Goal: Task Accomplishment & Management: Use online tool/utility

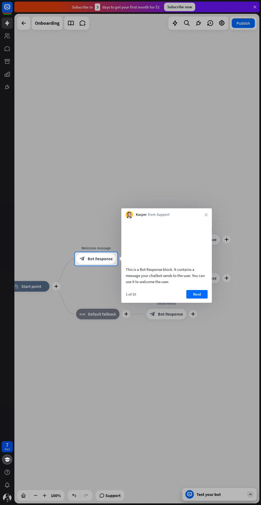
click at [197, 299] on button "Next" at bounding box center [196, 294] width 21 height 9
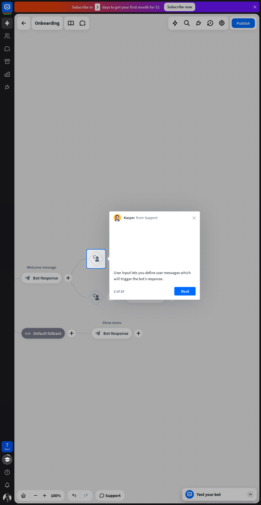
click at [193, 295] on button "Next" at bounding box center [184, 291] width 21 height 9
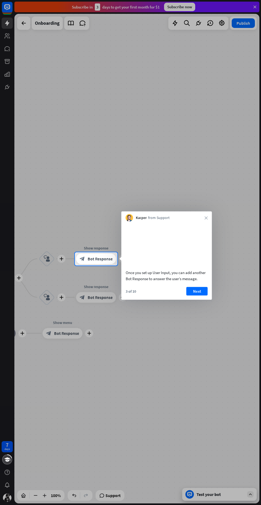
click at [206, 218] on icon "close" at bounding box center [205, 217] width 3 height 3
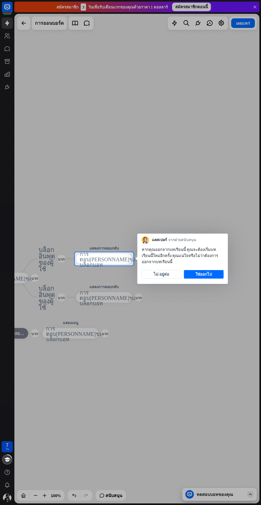
click at [52, 24] on div at bounding box center [130, 126] width 261 height 252
click at [205, 277] on font "ใช่ออกไป" at bounding box center [203, 274] width 17 height 5
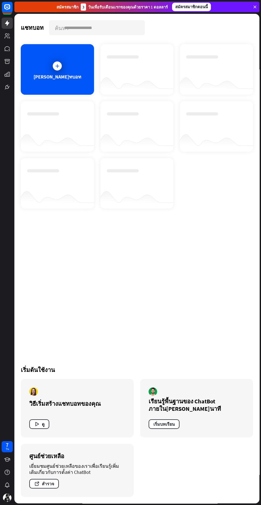
click at [55, 70] on div at bounding box center [57, 65] width 13 height 13
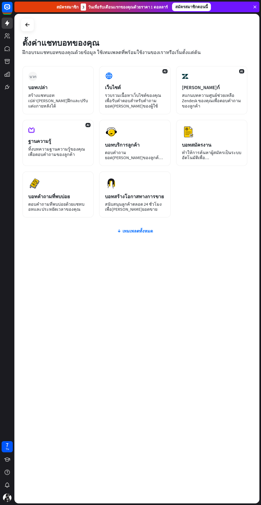
click at [48, 83] on div "บวก บอทเปล่า สร้างแชทบอทเปล่า[PERSON_NAME]ฝึกและปรับแต่งภายหลังได้" at bounding box center [57, 90] width 71 height 48
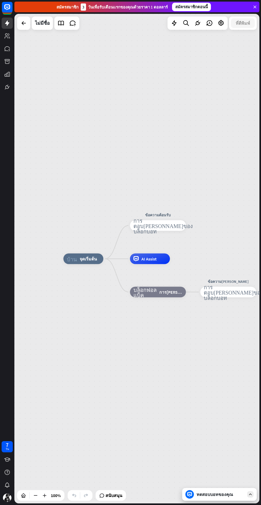
click at [42, 24] on font "ไม่มีชื่อ" at bounding box center [42, 23] width 15 height 6
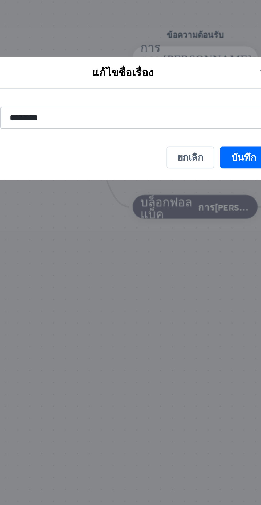
click at [81, 253] on input "********" at bounding box center [131, 252] width 120 height 10
click at [92, 253] on input "********" at bounding box center [131, 252] width 120 height 10
type input "**********"
click at [179, 270] on font "บันทึก" at bounding box center [179, 269] width 11 height 5
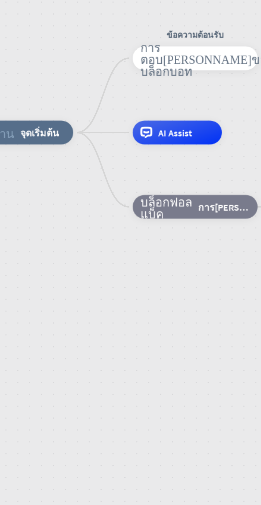
click at [150, 259] on font "AI Assist" at bounding box center [148, 258] width 15 height 5
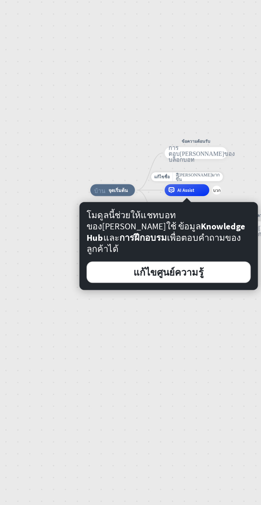
click at [79, 245] on div "บ้าน_2 จุดเริ่มต้น ข้อความต้อนรับ การตอบ[PERSON_NAME]ของบล็อกบอท การตอบ[PERSON_…" at bounding box center [136, 259] width 245 height 490
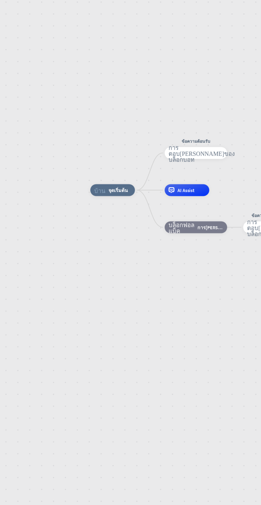
click at [122, 319] on div "บ้าน_2 จุดเริ่มต้น ข้อความต้อนรับ การตอบ[PERSON_NAME]ของบล็อกบอท การตอบ[PERSON_…" at bounding box center [172, 406] width 122 height 245
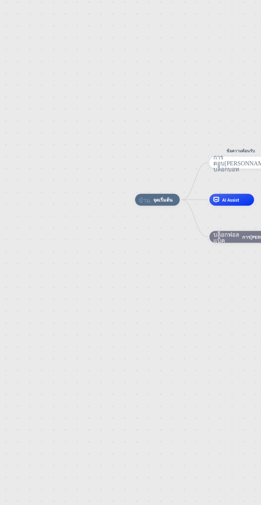
click at [139, 290] on font "จุดเริ่มต้น" at bounding box center [143, 289] width 9 height 3
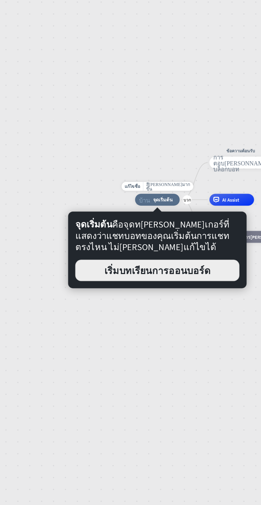
click at [118, 321] on font "เริ่มบทเรียนการออนบอร์ด" at bounding box center [140, 320] width 47 height 5
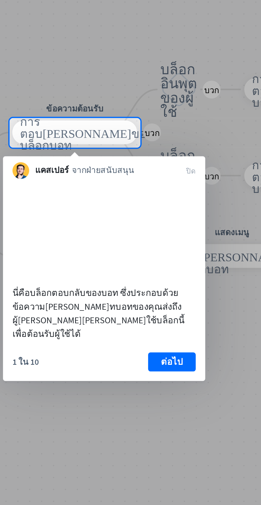
click at [146, 361] on font "ต่อไป" at bounding box center [148, 361] width 10 height 5
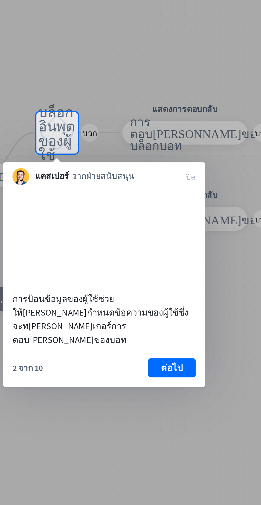
click at [154, 364] on button "ต่อไป" at bounding box center [147, 364] width 21 height 9
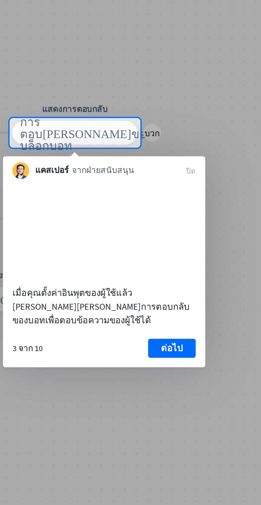
click at [149, 358] on font "ต่อไป" at bounding box center [148, 355] width 10 height 5
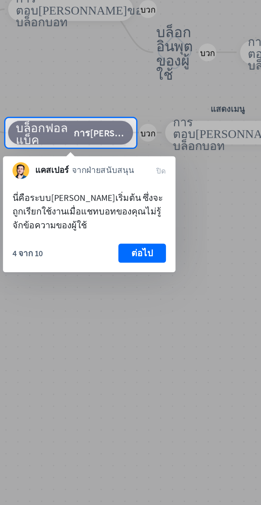
click at [134, 315] on font "ต่อไป" at bounding box center [134, 312] width 10 height 5
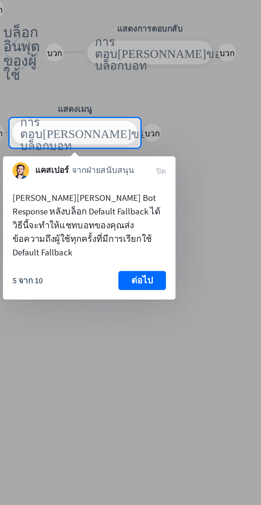
click at [131, 323] on font "ต่อไป" at bounding box center [134, 325] width 10 height 5
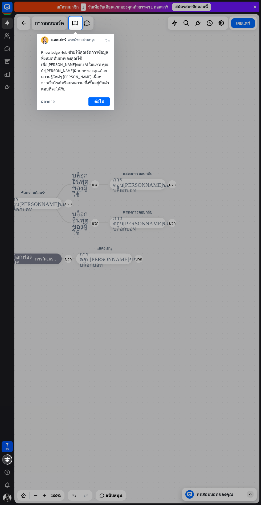
click at [99, 99] on font "ต่อไป" at bounding box center [99, 101] width 10 height 5
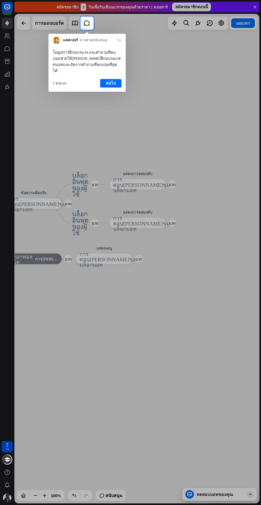
click at [116, 81] on font "ต่อไป" at bounding box center [111, 83] width 10 height 7
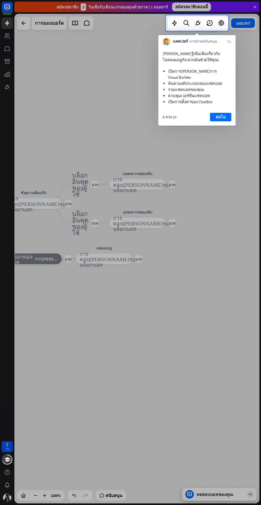
click at [220, 114] on font "ต่อไป" at bounding box center [221, 116] width 10 height 5
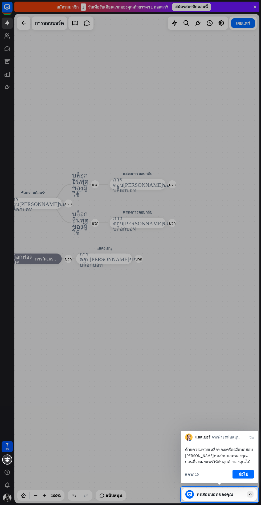
click at [243, 475] on font "ต่อไป" at bounding box center [243, 474] width 10 height 5
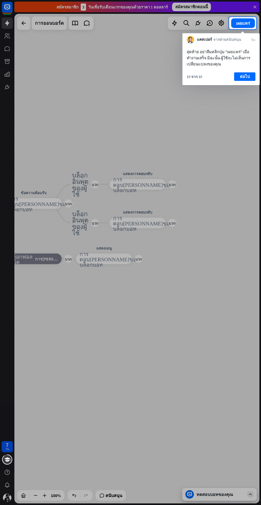
click at [245, 77] on font "ต่อไป" at bounding box center [245, 76] width 10 height 5
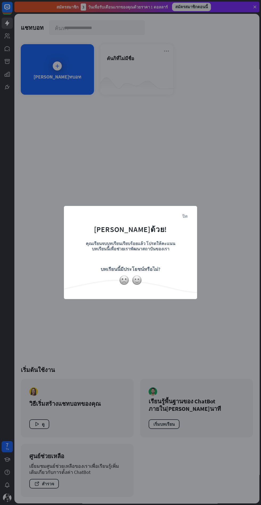
click at [165, 51] on div "ปิด [PERSON_NAME]ด้วย! คุณเรียนจบบทเรียนเรียบร้อยแล้ว โปรดให้คะแนนบทเรียนนี้เพื…" at bounding box center [130, 252] width 261 height 505
click at [112, 61] on div "ปิด [PERSON_NAME]ด้วย! คุณเรียนจบบทเรียนเรียบร้อยแล้ว โปรดให้คะแนนบทเรียนนี้เพื…" at bounding box center [130, 252] width 261 height 505
click at [136, 281] on img at bounding box center [137, 280] width 10 height 10
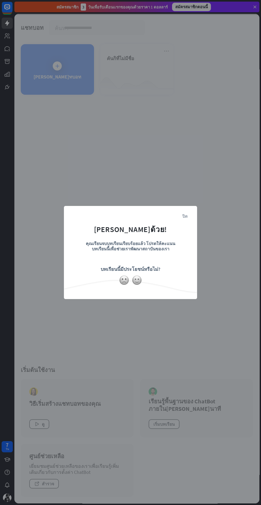
click at [109, 281] on div at bounding box center [130, 280] width 133 height 10
click at [122, 281] on img at bounding box center [124, 280] width 10 height 10
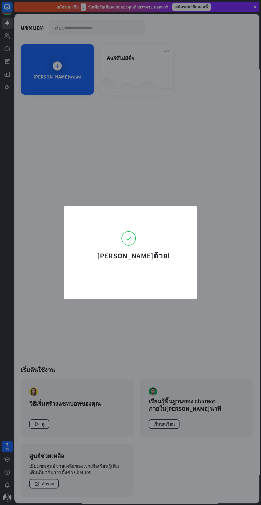
click at [137, 227] on form "[PERSON_NAME]ด้วย!" at bounding box center [131, 237] width 120 height 48
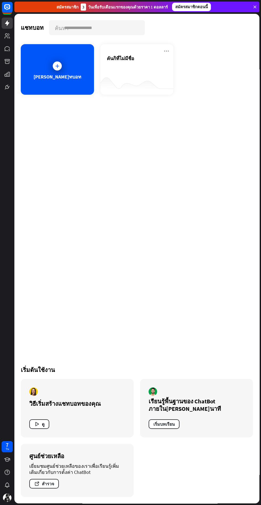
click at [47, 484] on font "สำรวจ" at bounding box center [48, 483] width 12 height 5
click at [0, 0] on icon at bounding box center [0, 0] width 0 height 0
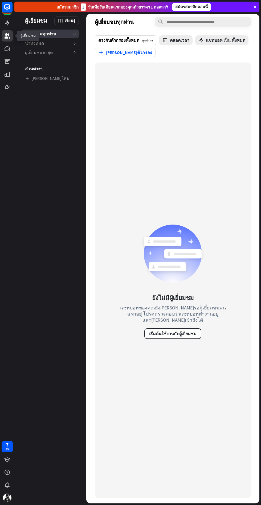
click at [45, 51] on font "ผู้เยี่ยมชมล่าสุด" at bounding box center [39, 52] width 28 height 5
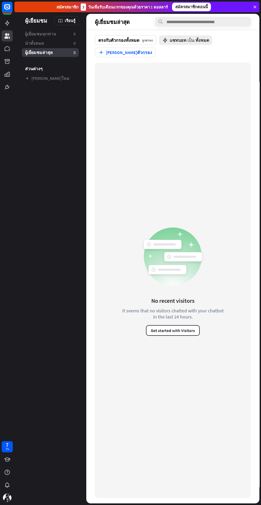
click at [73, 18] on font "เรียนรู้" at bounding box center [70, 20] width 11 height 5
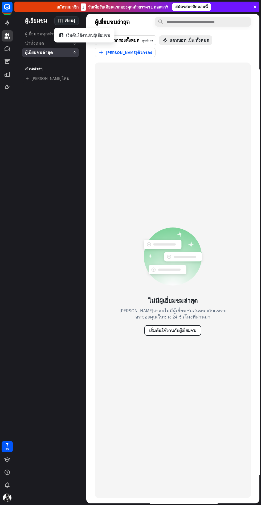
click at [93, 10] on div "สมัครสมาชิก 3 วันเพื่อรับเดือนแรกของคุณด้วยราคา 1 ดอลลาร์" at bounding box center [111, 6] width 111 height 7
click at [86, 5] on div "สมัครสมาชิก 3 วันเพื่อรับเดือนแรกของคุณด้วยราคา 1 ดอลลาร์" at bounding box center [111, 6] width 111 height 7
click at [237, 6] on div "สมัครสมาชิก 3 วันเพื่อรับเดือนแรกของคุณด้วยราคา 1 ดอลลาร์ สมัครสมาชิกตอนนี้" at bounding box center [136, 7] width 245 height 11
click at [0, 0] on icon at bounding box center [0, 0] width 0 height 0
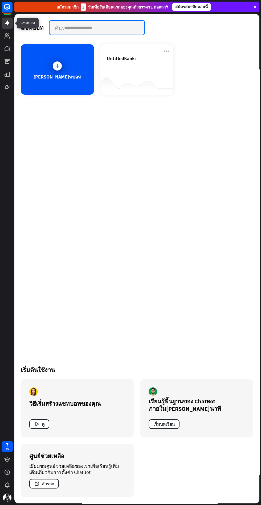
click at [68, 26] on input "text" at bounding box center [97, 28] width 95 height 14
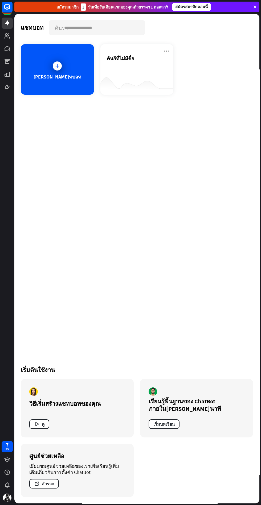
click at [166, 51] on icon at bounding box center [166, 51] width 6 height 6
click at [150, 63] on div "คันกิที่ไม่มีชื่อ" at bounding box center [137, 64] width 60 height 19
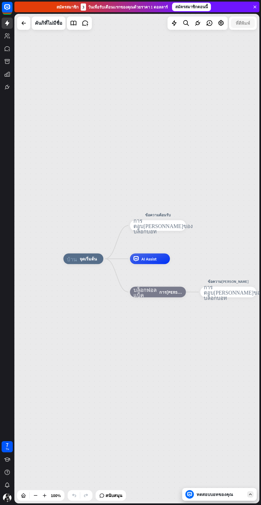
click at [50, 27] on div "คันกิที่ไม่มีชื่อ" at bounding box center [48, 23] width 27 height 13
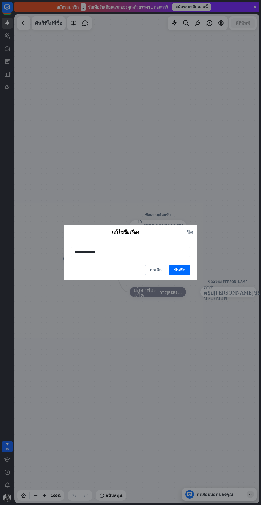
click at [100, 252] on input "**********" at bounding box center [131, 252] width 120 height 10
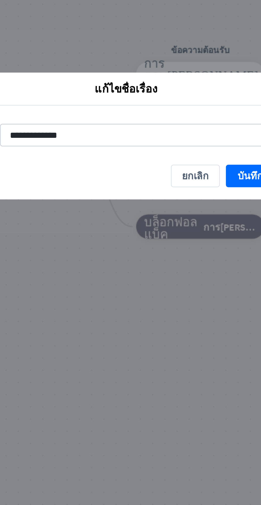
click at [106, 253] on input "**********" at bounding box center [131, 252] width 120 height 10
type input "*"
type input "**********"
click at [178, 272] on font "บันทึก" at bounding box center [179, 269] width 11 height 5
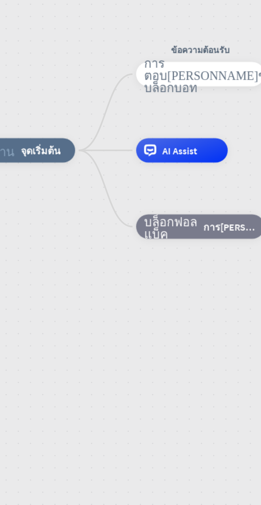
click at [146, 259] on font "AI Assist" at bounding box center [148, 258] width 15 height 5
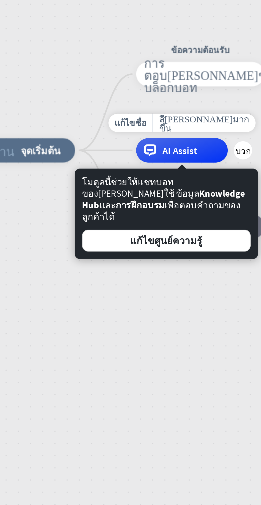
click at [141, 260] on font "AI Assist" at bounding box center [148, 258] width 15 height 5
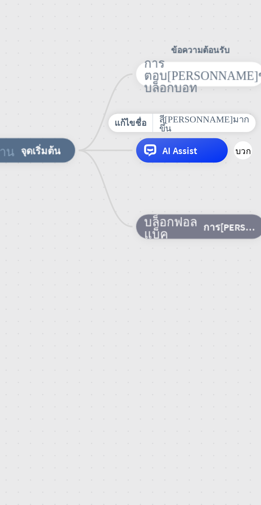
click at [155, 249] on font "สี[PERSON_NAME]มากขึ้น" at bounding box center [159, 247] width 39 height 8
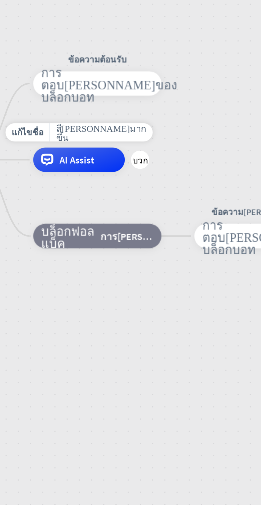
click at [116, 255] on icon "สี[PERSON_NAME]มากขึ้น" at bounding box center [114, 251] width 39 height 8
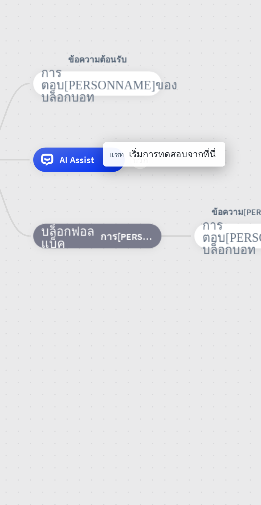
click at [135, 261] on font "เริ่มการทดสอบจากที่นี่" at bounding box center [146, 260] width 38 height 5
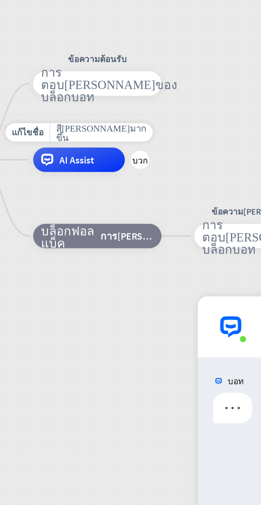
click at [132, 265] on div "บวก" at bounding box center [131, 263] width 8 height 8
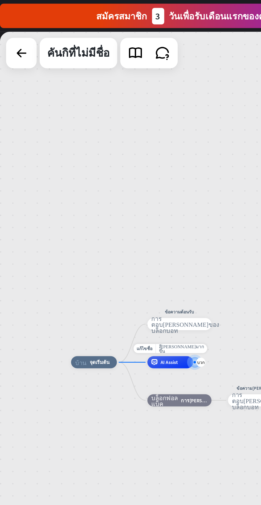
click at [102, 158] on font "บวก" at bounding box center [101, 158] width 3 height 2
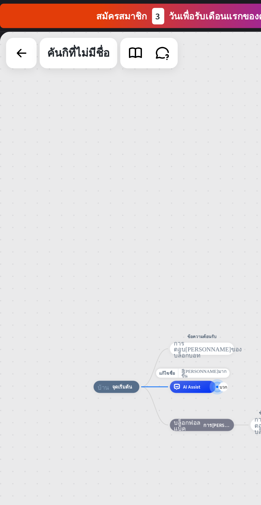
click at [102, 165] on font "สี[PERSON_NAME]มากขึ้น" at bounding box center [103, 163] width 20 height 4
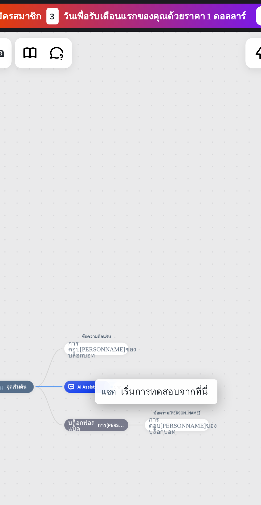
click at [146, 172] on font "เริ่มการทดสอบจากที่นี่" at bounding box center [132, 170] width 38 height 5
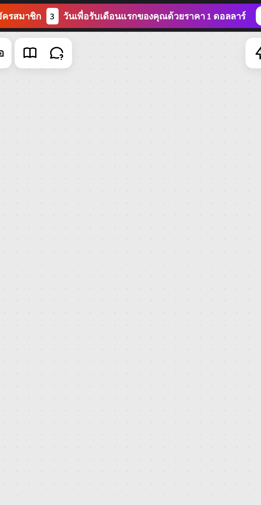
click at [167, 24] on div at bounding box center [197, 23] width 60 height 13
click at [171, 27] on div at bounding box center [174, 23] width 11 height 11
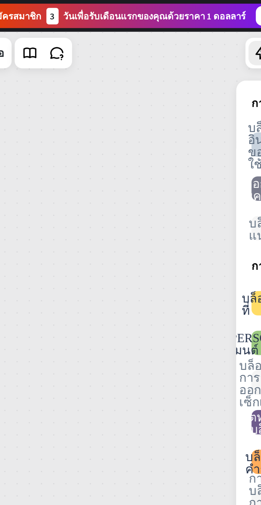
click at [170, 27] on div at bounding box center [174, 23] width 11 height 11
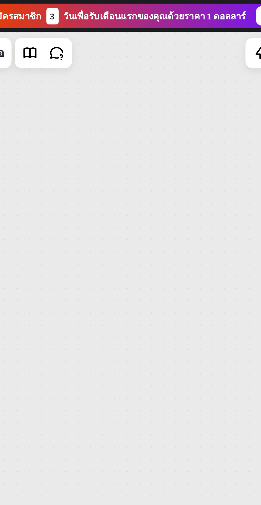
click at [172, 27] on div at bounding box center [174, 23] width 11 height 11
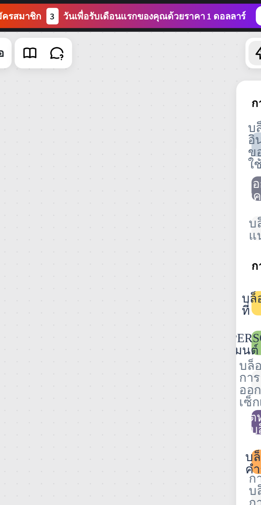
click at [169, 23] on div at bounding box center [174, 23] width 11 height 11
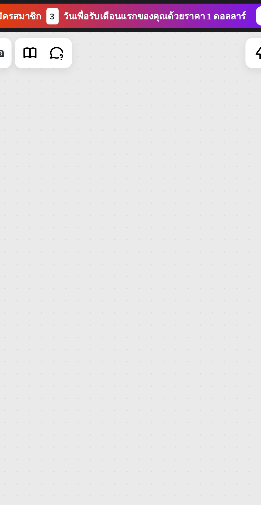
click at [171, 23] on icon at bounding box center [174, 23] width 7 height 7
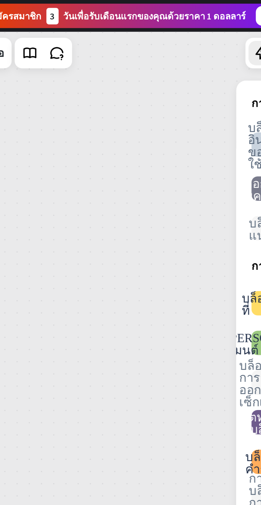
click at [171, 23] on icon at bounding box center [174, 23] width 7 height 7
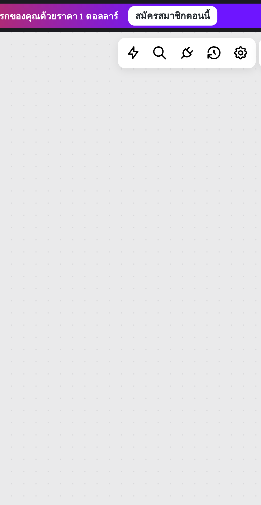
click at [200, 27] on div at bounding box center [197, 23] width 11 height 11
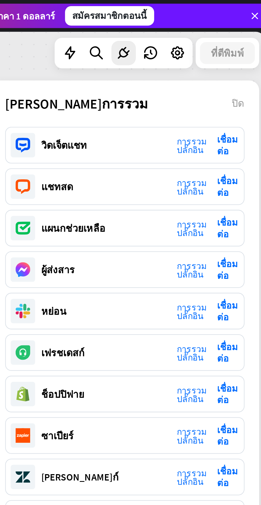
click at [242, 119] on font "เชื่อมต่อ" at bounding box center [242, 118] width 9 height 10
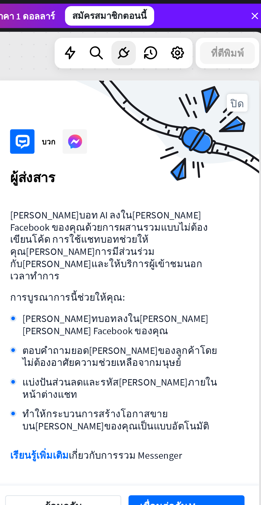
click at [245, 83] on div "บวก ผู้ส่งสาร ปิด [PERSON_NAME]บอท AI ลงใน[PERSON_NAME] Facebook ของคุณด้วยการผ…" at bounding box center [197, 132] width 117 height 195
click at [236, 218] on font "เชื่อมต่อกับ Messenger" at bounding box center [225, 220] width 41 height 5
click at [230, 218] on font "เชื่อมต่อกับ Messenger" at bounding box center [225, 220] width 41 height 5
